Goal: Task Accomplishment & Management: Manage account settings

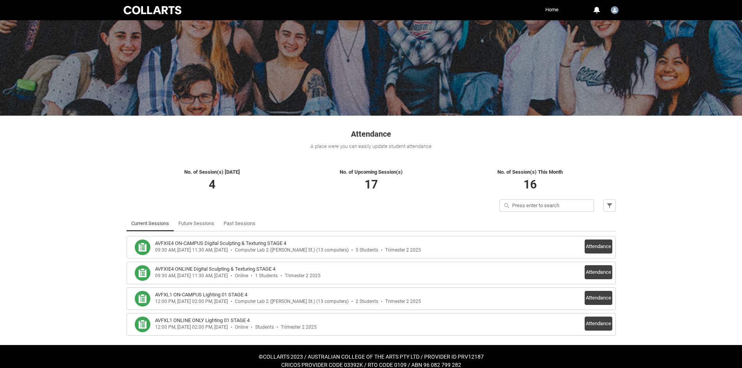
scroll to position [39, 0]
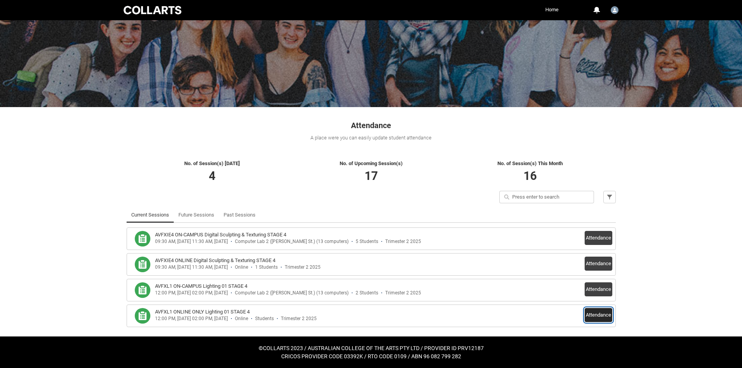
click at [605, 317] on button "Attendance" at bounding box center [599, 315] width 28 height 14
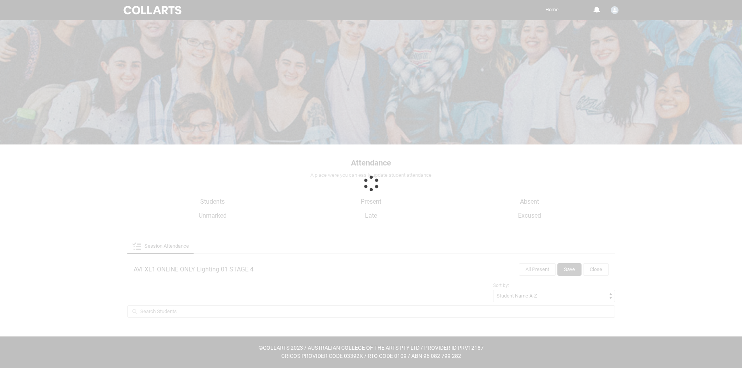
scroll to position [1, 0]
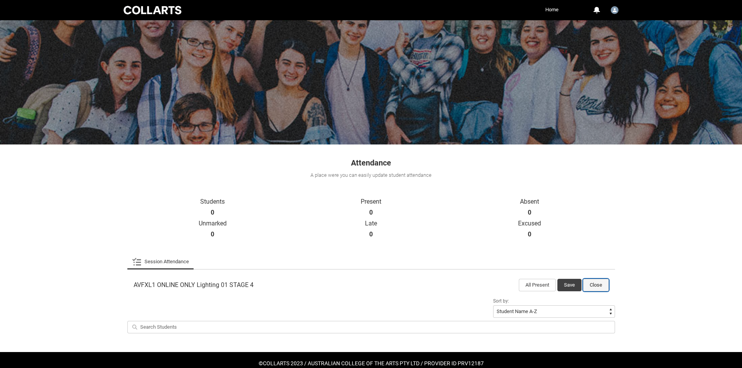
click at [598, 287] on button "Close" at bounding box center [596, 285] width 26 height 12
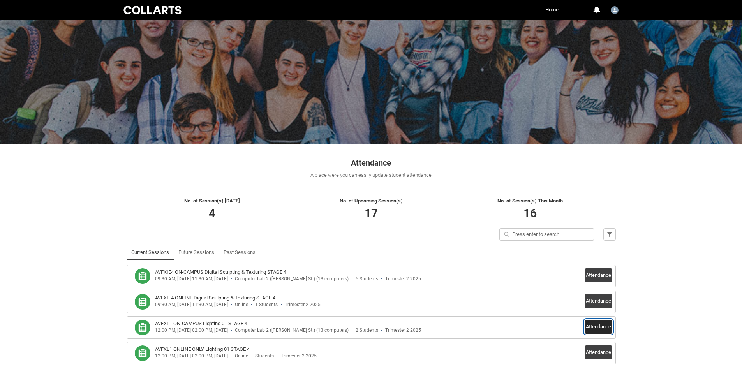
click at [589, 323] on button "Attendance" at bounding box center [599, 327] width 28 height 14
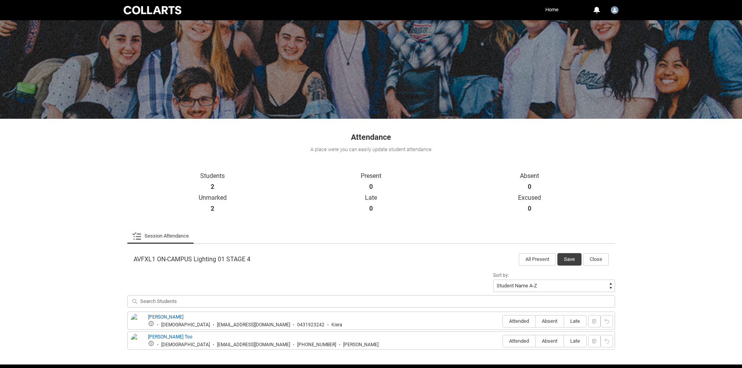
scroll to position [55, 0]
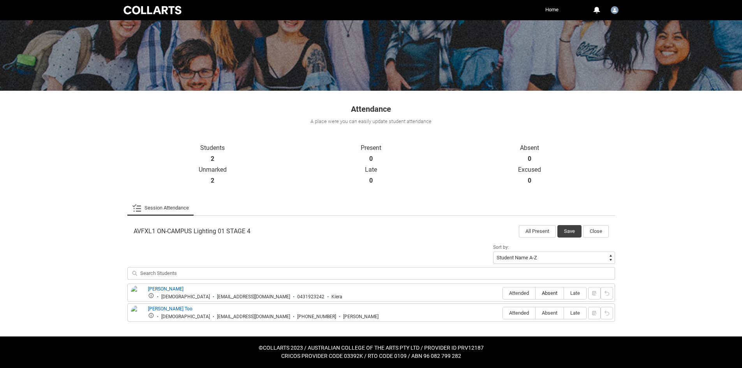
click at [558, 293] on span "Absent" at bounding box center [550, 293] width 28 height 6
click at [536, 293] on input "Absent" at bounding box center [535, 293] width 0 height 0
type lightning-radio-group "Absent"
radio input "true"
click at [519, 314] on span "Attended" at bounding box center [519, 313] width 32 height 6
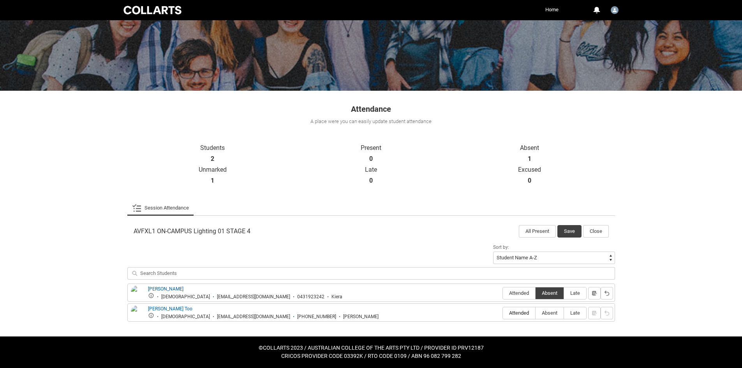
click at [503, 313] on input "Attended" at bounding box center [503, 313] width 0 height 0
type lightning-radio-group "Attended"
radio input "true"
click at [572, 229] on button "Save" at bounding box center [570, 231] width 24 height 12
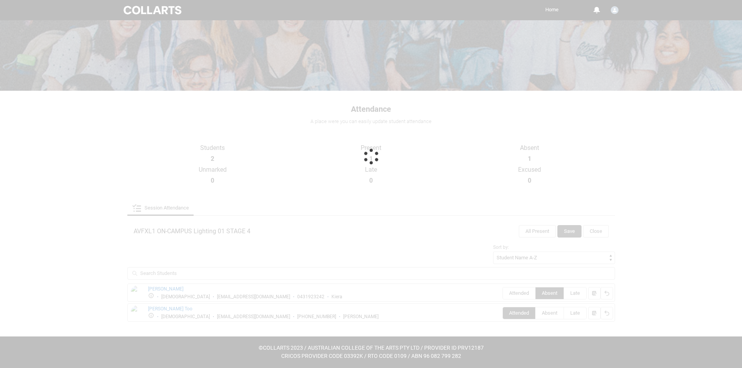
scroll to position [39, 0]
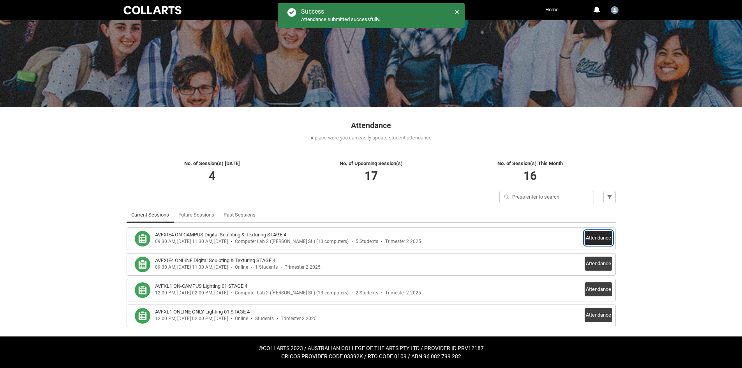
click at [594, 240] on button "Attendance" at bounding box center [599, 238] width 28 height 14
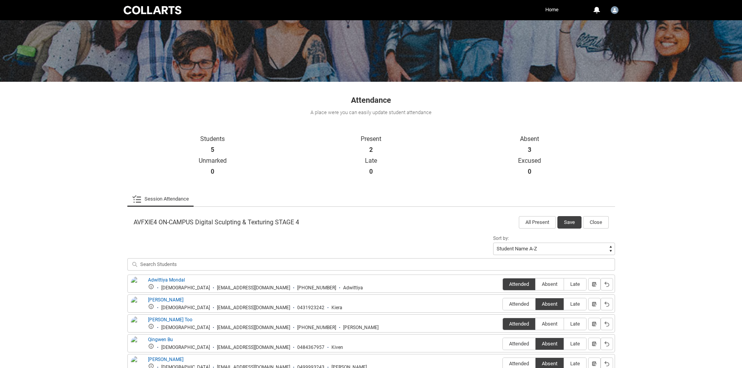
scroll to position [78, 0]
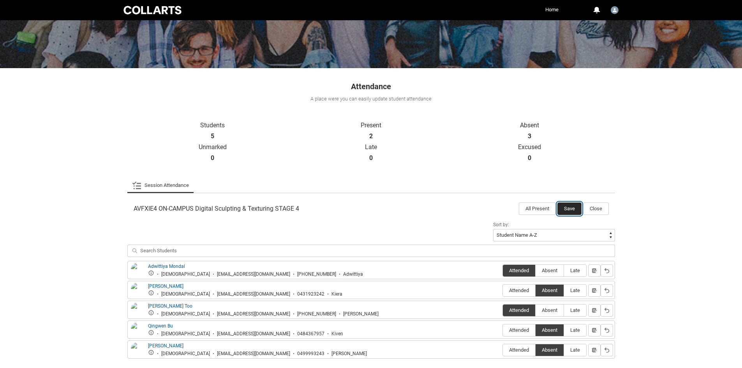
click at [573, 210] on button "Save" at bounding box center [570, 209] width 24 height 12
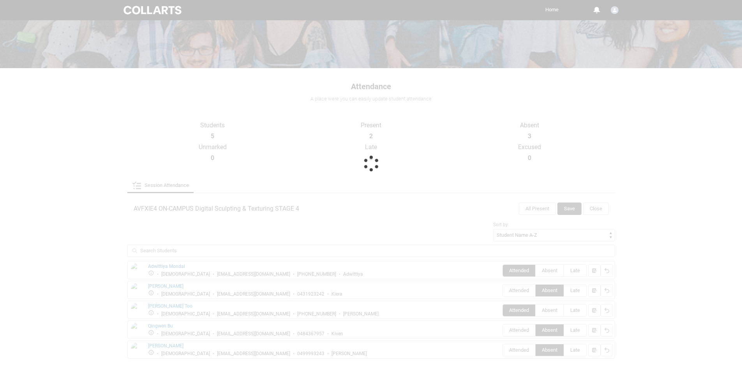
scroll to position [39, 0]
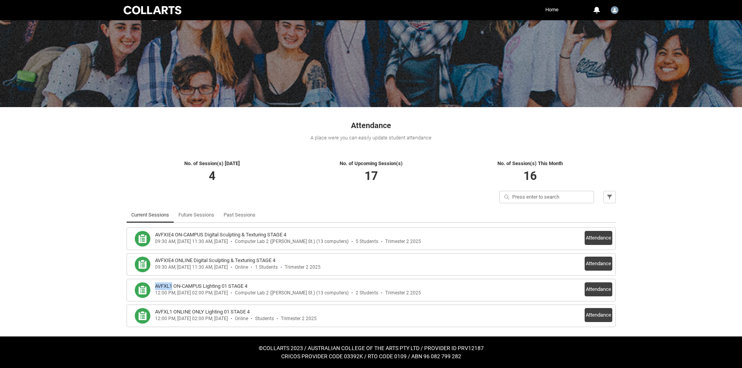
drag, startPoint x: 173, startPoint y: 288, endPoint x: 153, endPoint y: 287, distance: 19.5
click at [153, 287] on article "AVFXL1 ON-CAMPUS Lighting 01 STAGE 4 12:00 PM, [DATE] 02:00 PM, [DATE] Computer…" at bounding box center [331, 290] width 393 height 16
copy h3 "AVFXL1"
